Goal: Check status: Check status

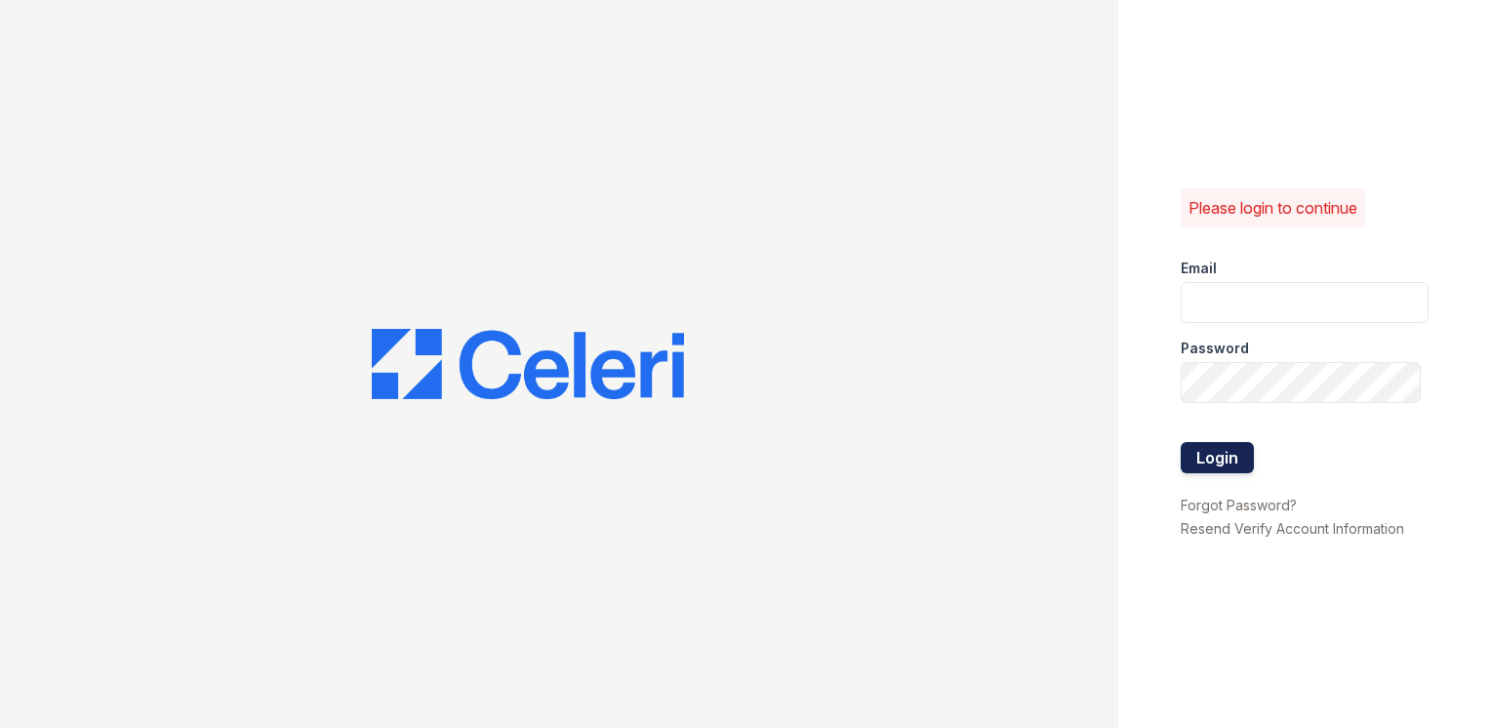
type input "wray1@cafmanagement.com"
click at [1214, 457] on button "Login" at bounding box center [1217, 457] width 73 height 31
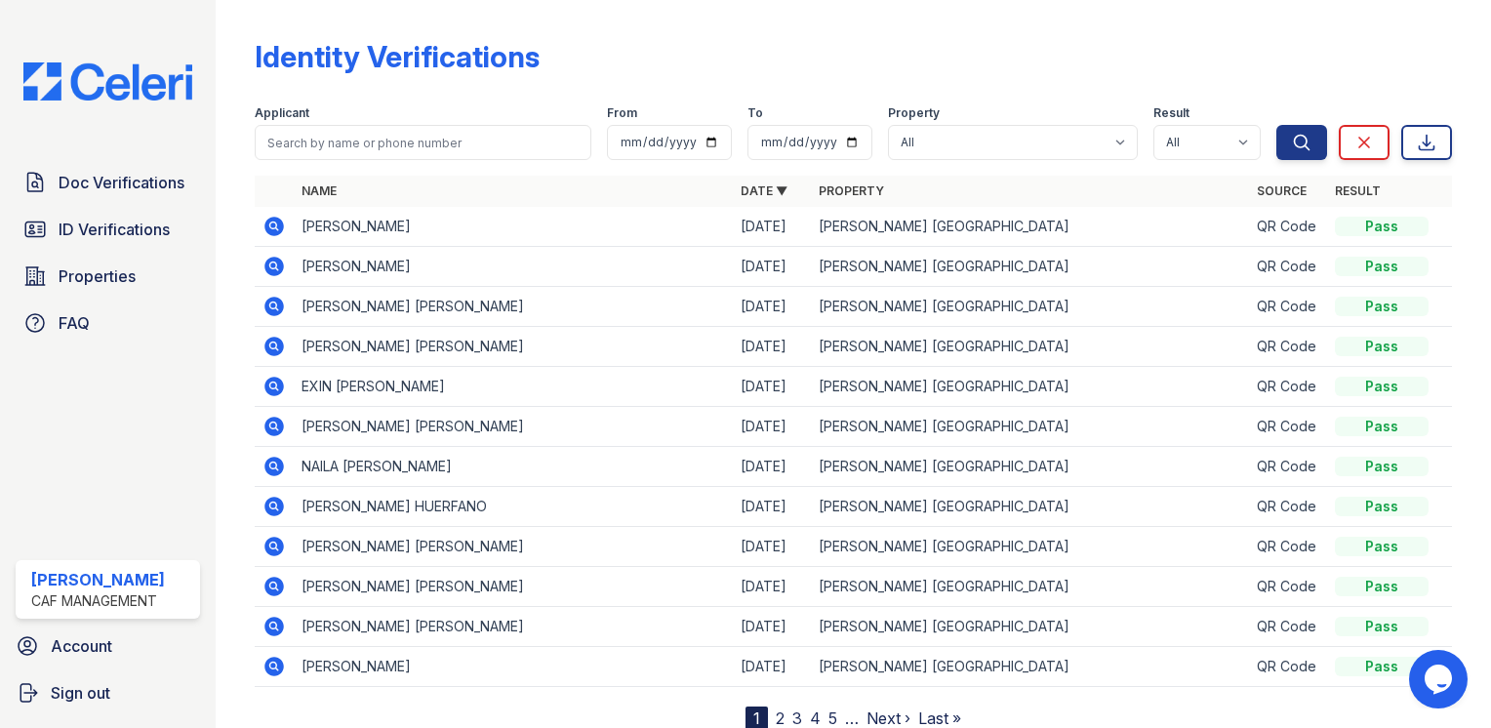
click at [276, 222] on icon at bounding box center [273, 226] width 23 height 23
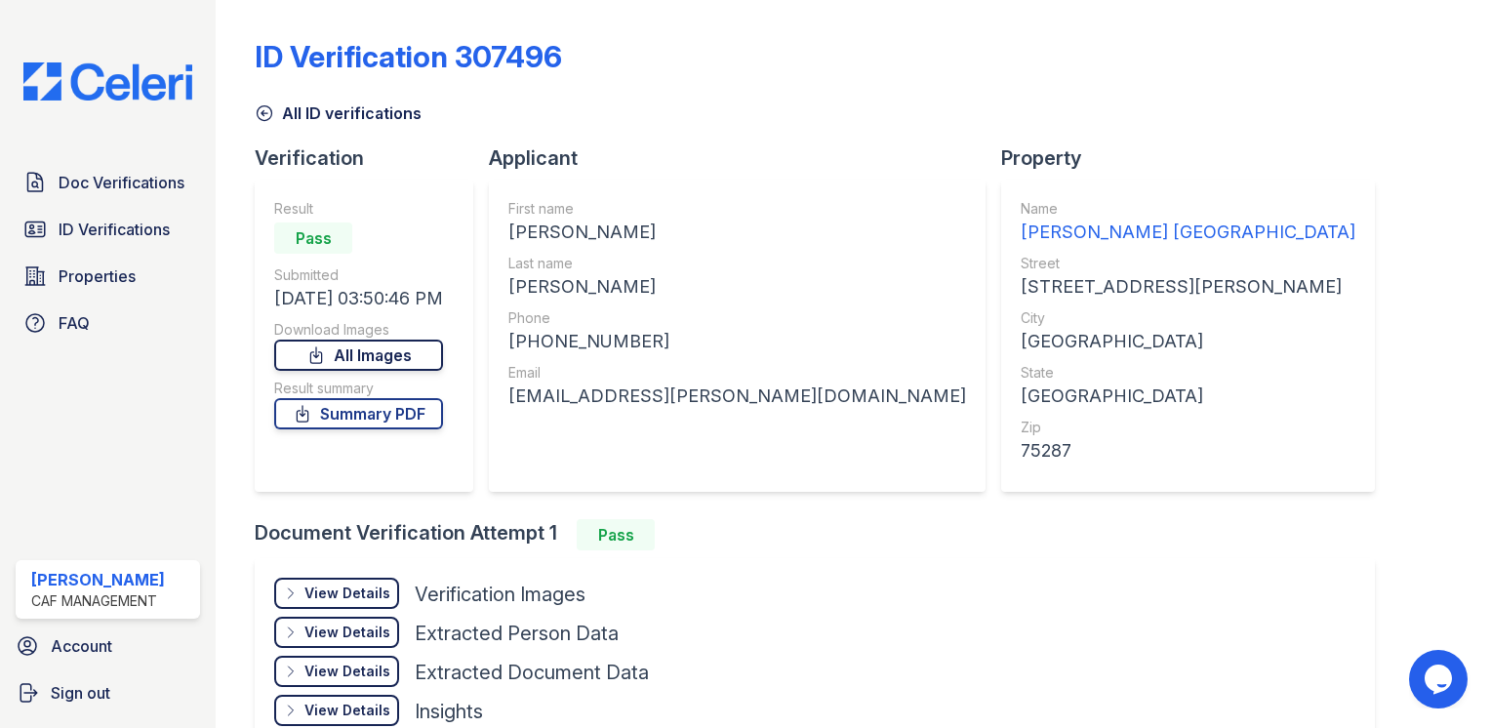
click at [378, 350] on link "All Images" at bounding box center [358, 355] width 169 height 31
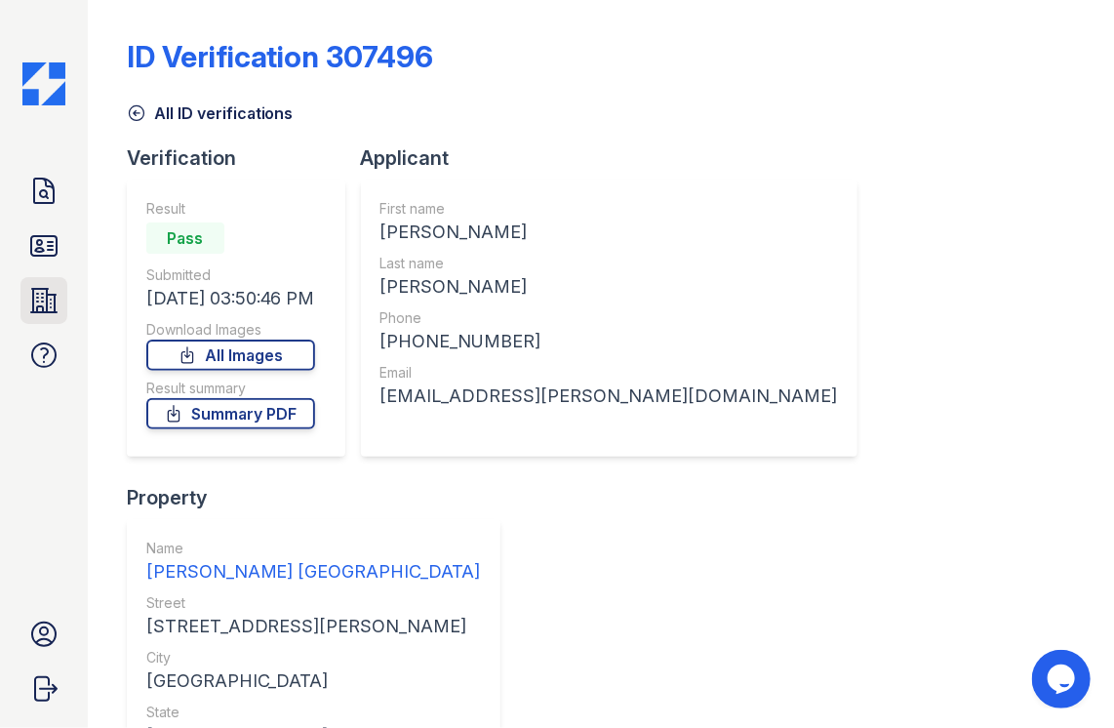
click at [38, 290] on icon at bounding box center [43, 300] width 31 height 31
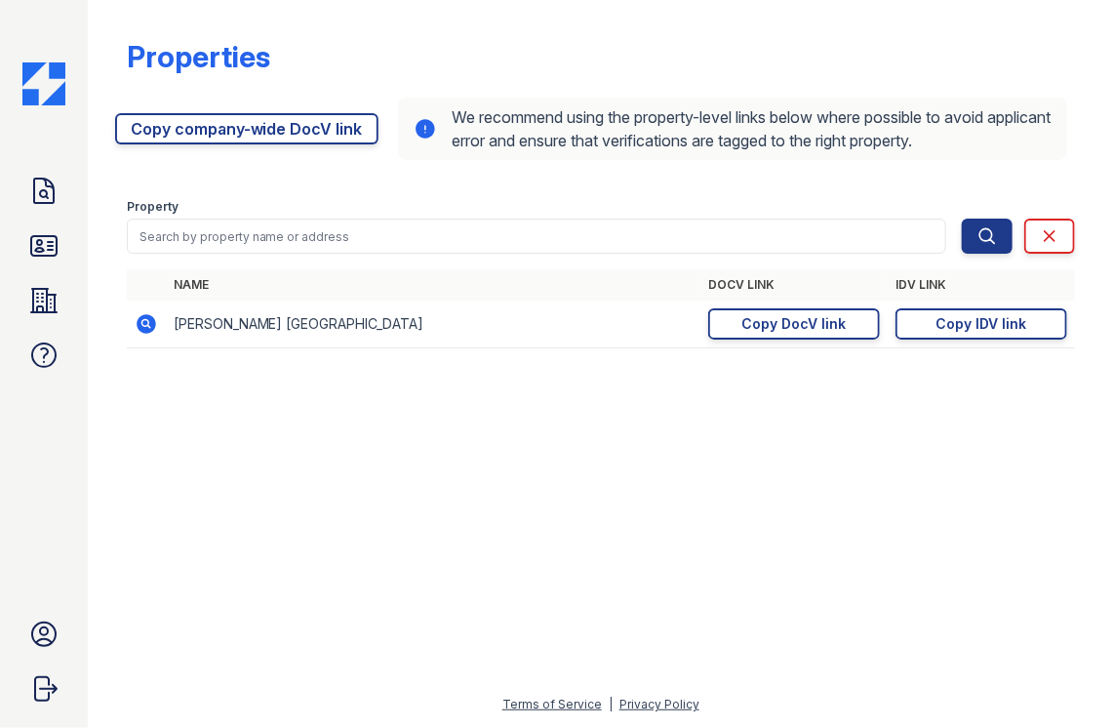
click at [45, 259] on icon at bounding box center [43, 245] width 31 height 31
